Goal: Task Accomplishment & Management: Manage account settings

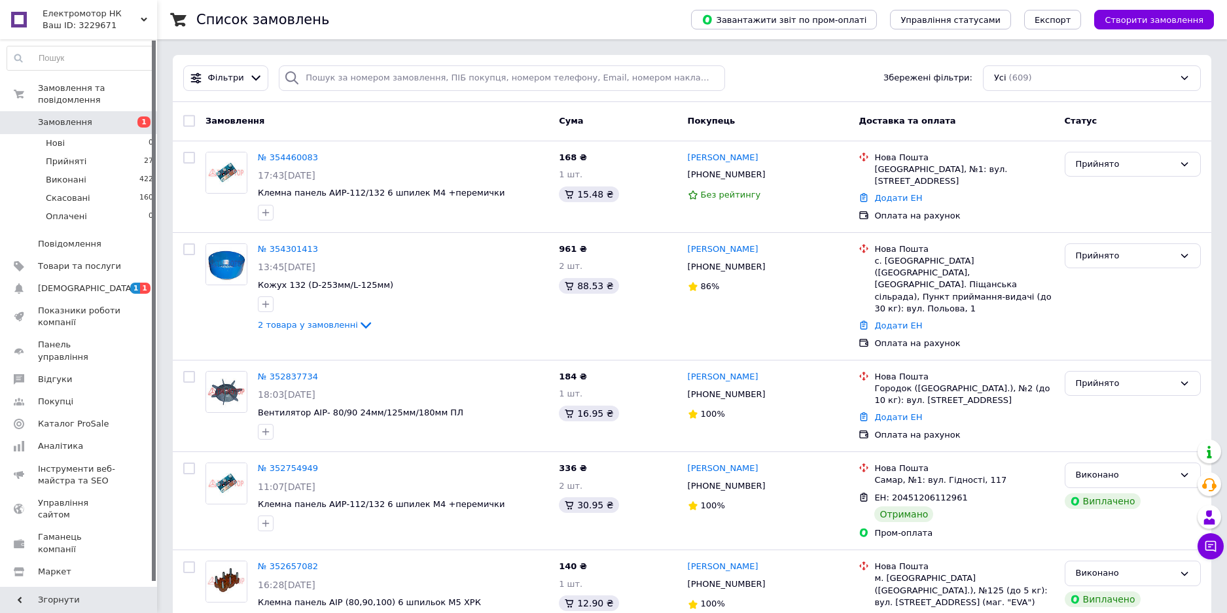
click at [109, 208] on li "Оплачені 0" at bounding box center [80, 219] width 161 height 25
click at [85, 116] on span "Замовлення" at bounding box center [65, 122] width 54 height 12
click at [65, 116] on span "Замовлення" at bounding box center [65, 122] width 54 height 12
